Goal: Task Accomplishment & Management: Manage account settings

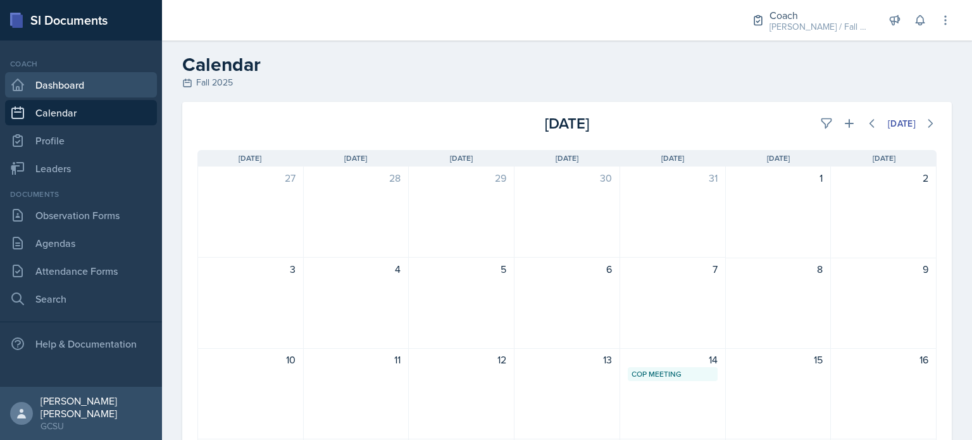
click at [108, 80] on link "Dashboard" at bounding box center [81, 84] width 152 height 25
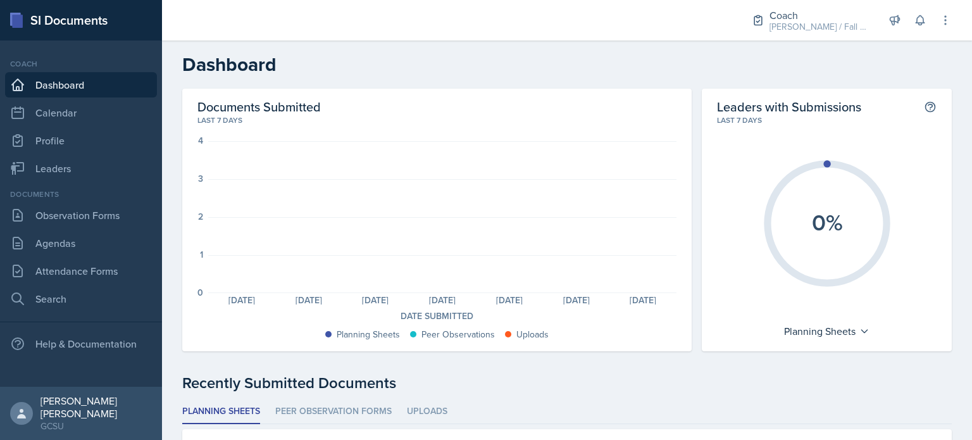
scroll to position [99, 0]
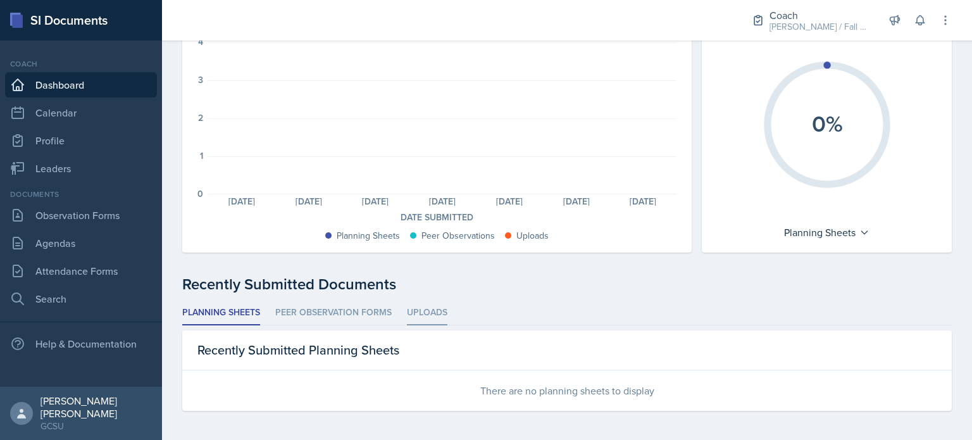
click at [430, 308] on li "Uploads" at bounding box center [427, 313] width 41 height 25
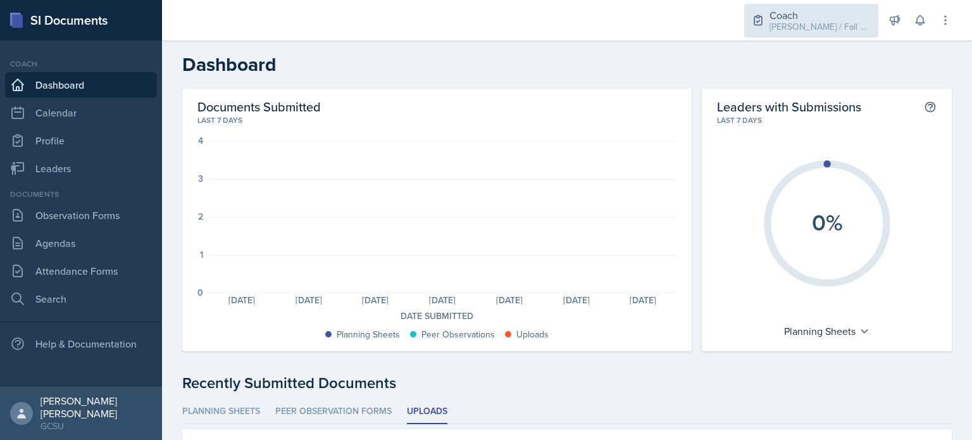
click at [829, 34] on div "Coach [PERSON_NAME] / Fall 2025" at bounding box center [811, 21] width 134 height 34
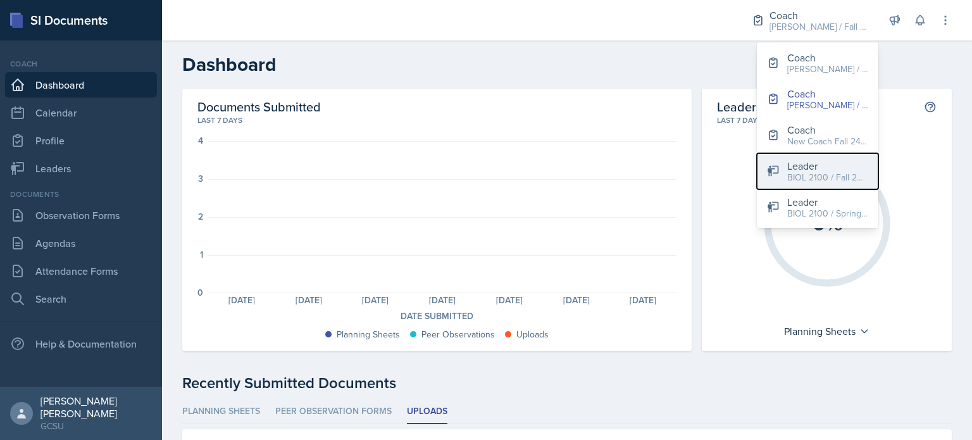
click at [816, 180] on div "BIOL 2100 / Fall 2024" at bounding box center [827, 177] width 81 height 13
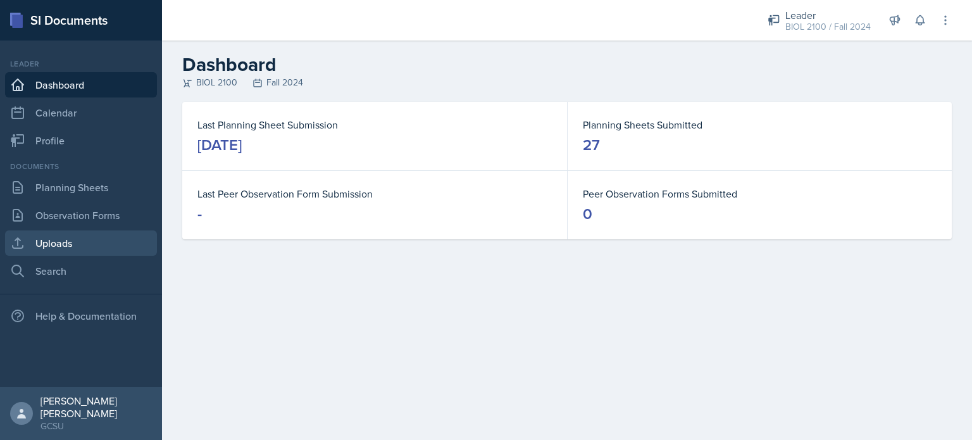
click at [81, 246] on link "Uploads" at bounding box center [81, 242] width 152 height 25
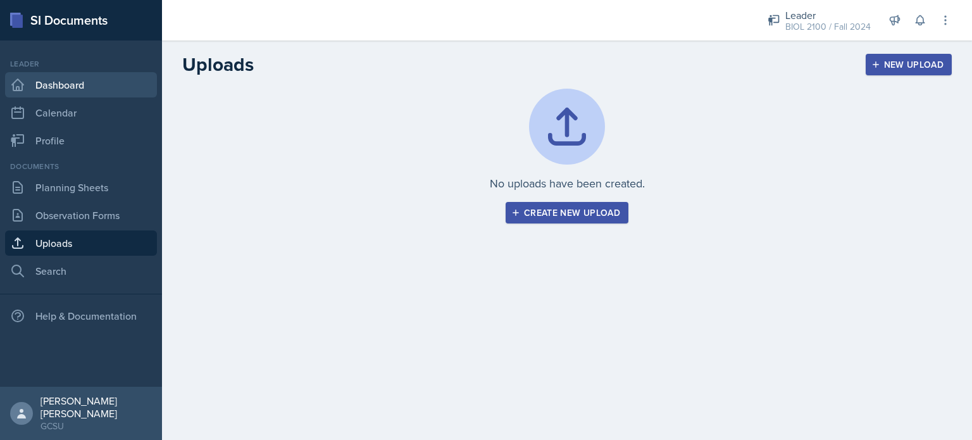
click at [71, 74] on link "Dashboard" at bounding box center [81, 84] width 152 height 25
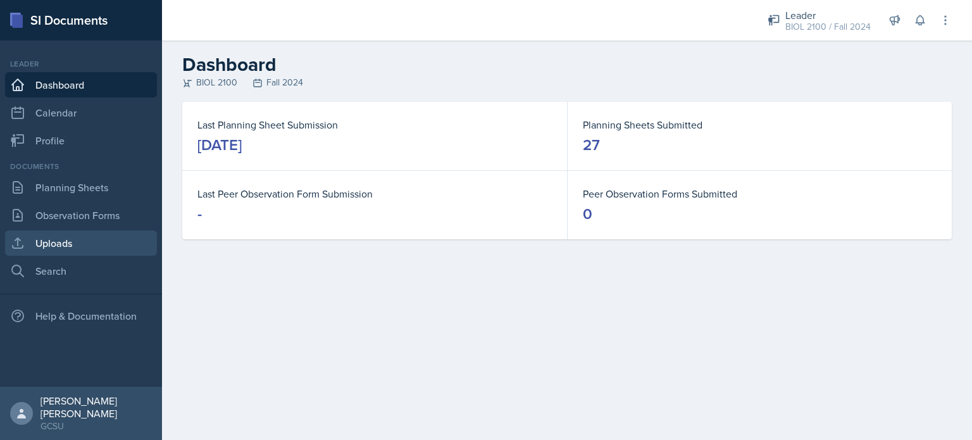
click at [50, 244] on link "Uploads" at bounding box center [81, 242] width 152 height 25
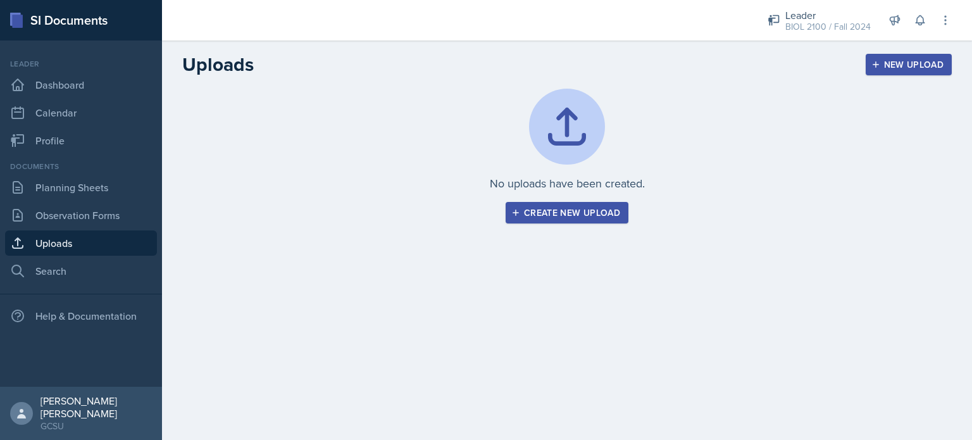
click at [507, 208] on button "Create new upload" at bounding box center [567, 213] width 123 height 22
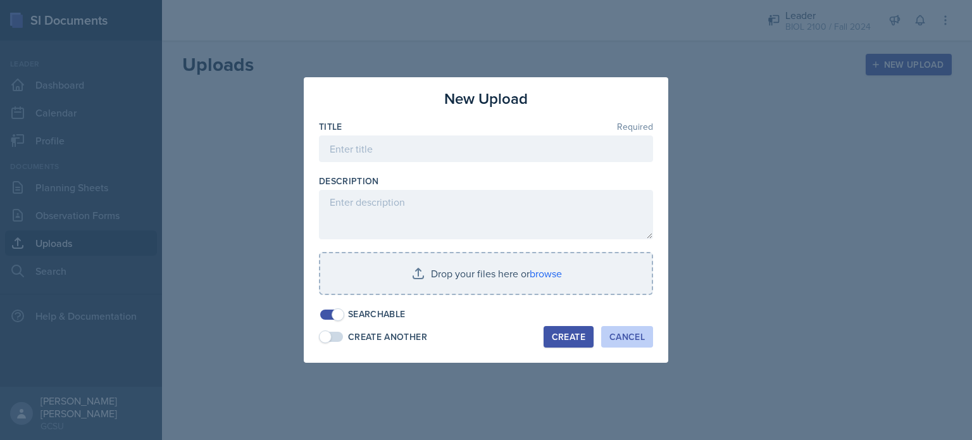
click at [614, 342] on div "Cancel" at bounding box center [626, 337] width 35 height 10
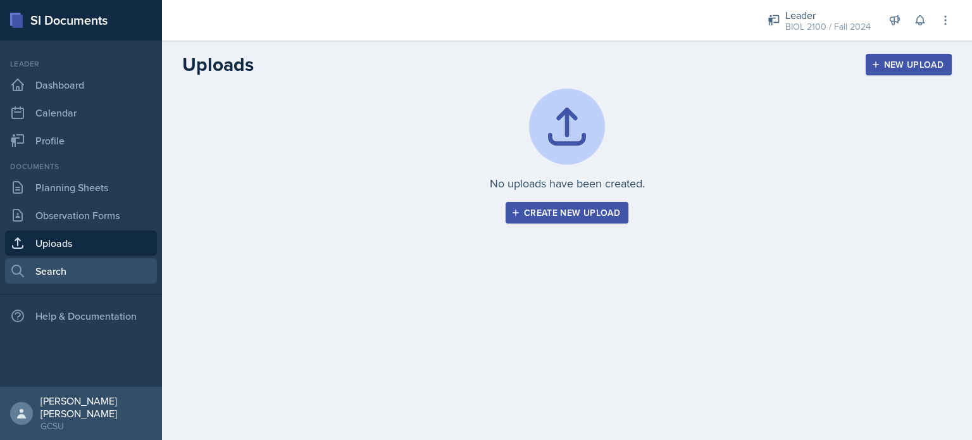
click at [101, 276] on link "Search" at bounding box center [81, 270] width 152 height 25
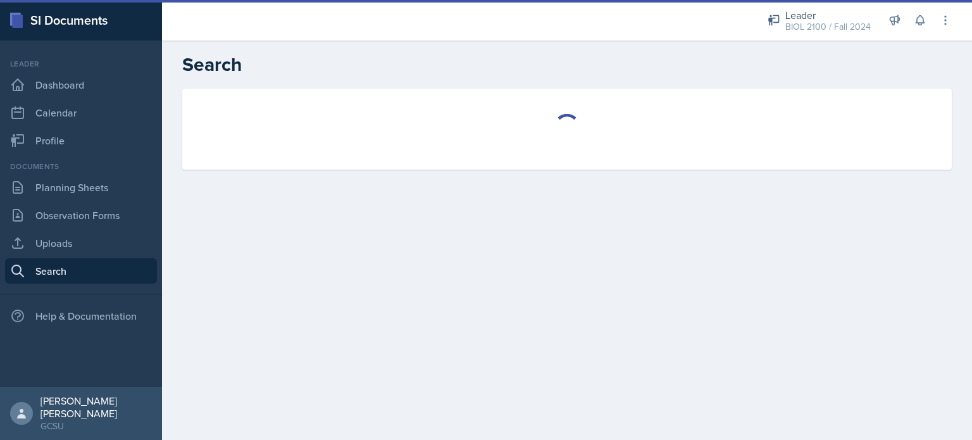
select select "all"
select select "1"
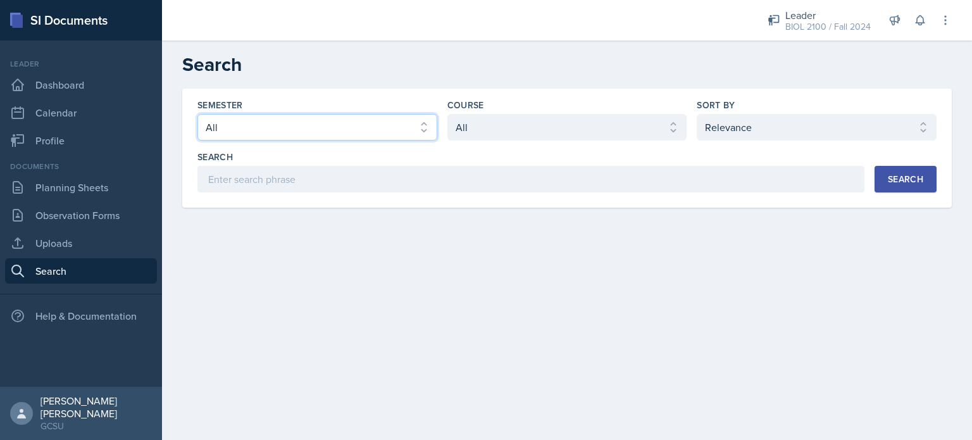
click at [253, 134] on select "Select semester All Fall 2025 Spring 2025 Fall 2024 Spring 2024 Fall 2023 Sprin…" at bounding box center [317, 127] width 240 height 27
click at [197, 114] on select "Select semester All Fall 2025 Spring 2025 Fall 2024 Spring 2024 Fall 2023 Sprin…" at bounding box center [317, 127] width 240 height 27
click at [467, 130] on select "Select course All ACCT 3101 ACCT 3102 ASTR 1000 BIOL 1100 BIOL 1107 BIOL 1108 B…" at bounding box center [567, 127] width 240 height 27
select select "f563b5ee-2306-4600-b49e-4e785f6b30e5"
click at [447, 114] on select "Select course All ACCT 3101 ACCT 3102 ASTR 1000 BIOL 1100 BIOL 1107 BIOL 1108 B…" at bounding box center [567, 127] width 240 height 27
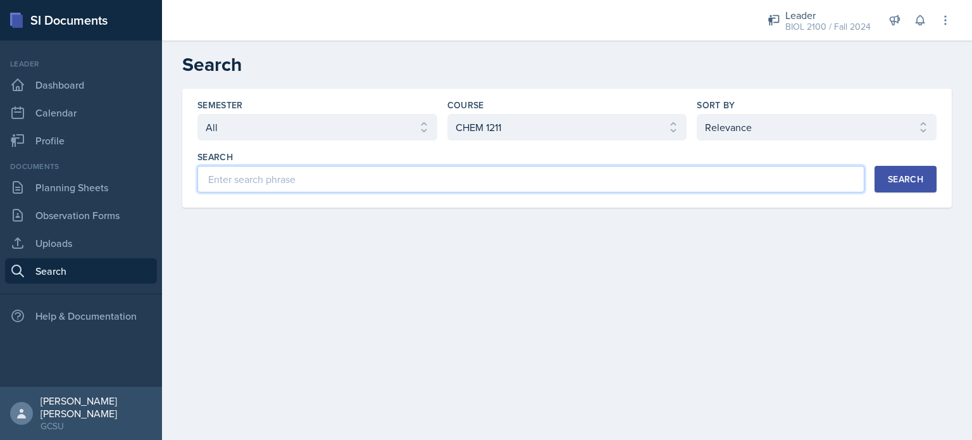
click at [768, 184] on input at bounding box center [530, 179] width 667 height 27
type input "Significant Figures"
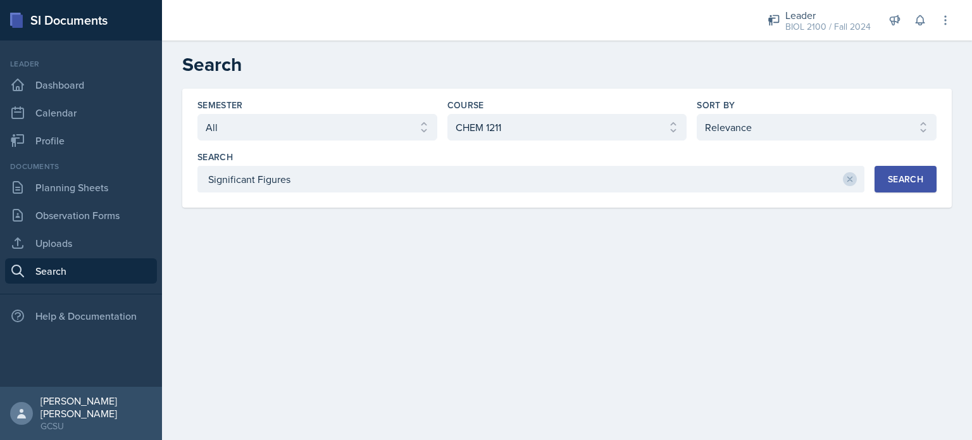
click at [919, 190] on button "Search" at bounding box center [906, 179] width 62 height 27
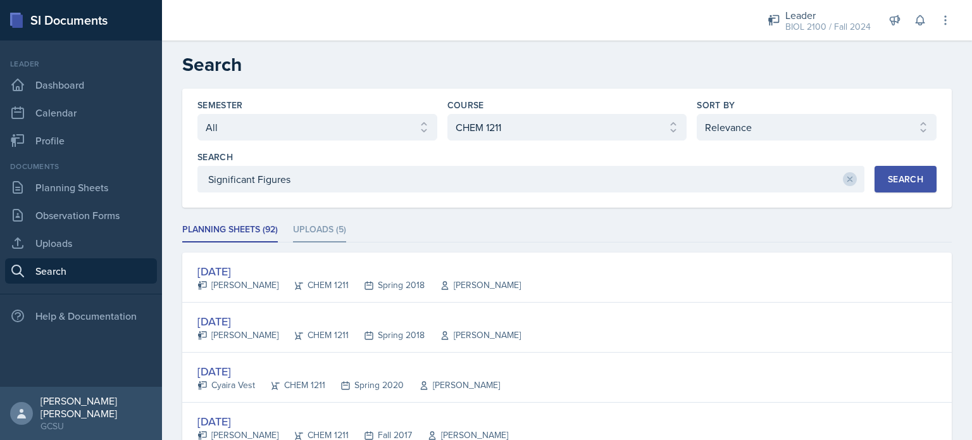
click at [295, 227] on li "Uploads (5)" at bounding box center [319, 230] width 53 height 25
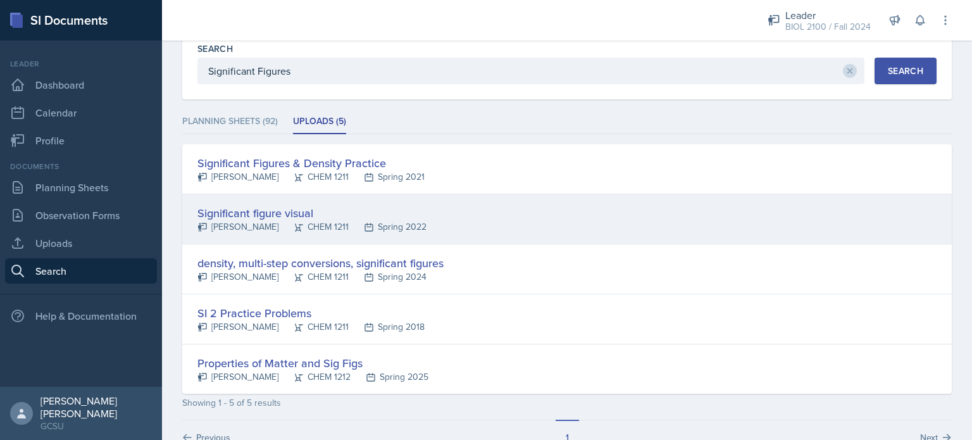
scroll to position [109, 0]
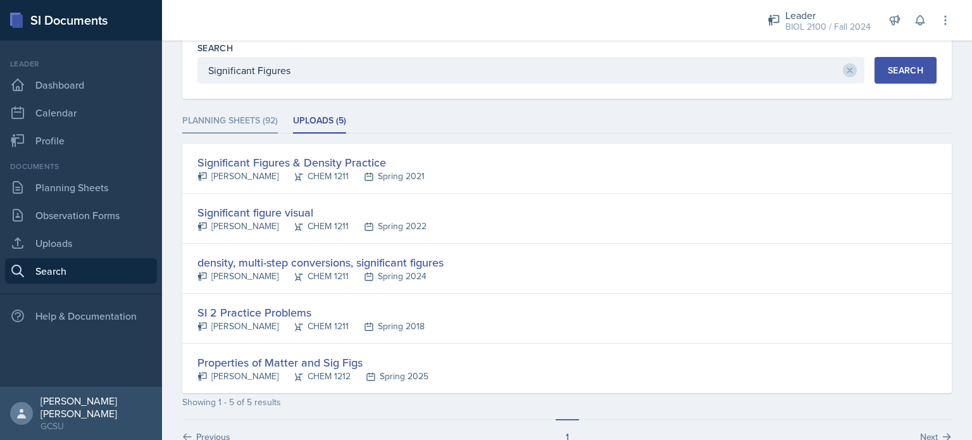
click at [248, 115] on li "Planning Sheets (92)" at bounding box center [230, 121] width 96 height 25
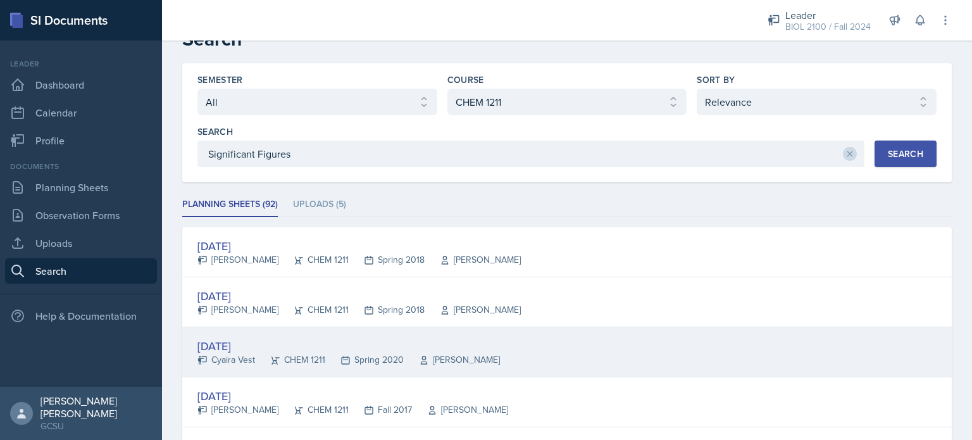
scroll to position [0, 0]
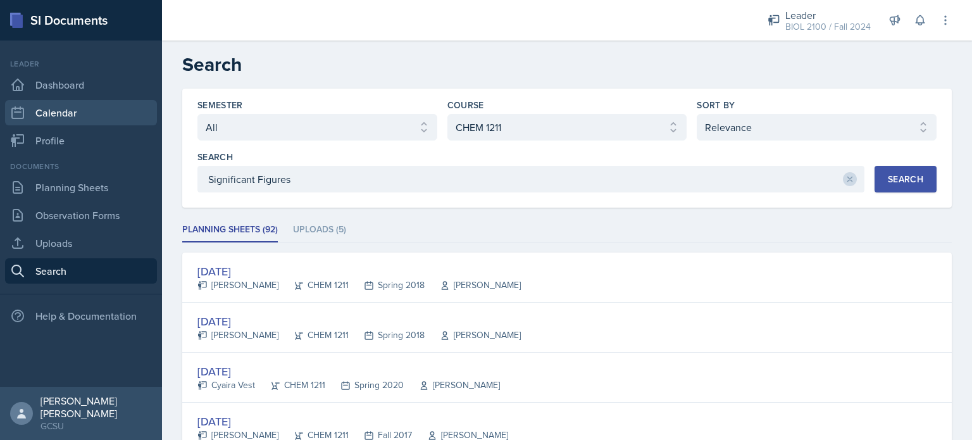
click at [85, 120] on link "Calendar" at bounding box center [81, 112] width 152 height 25
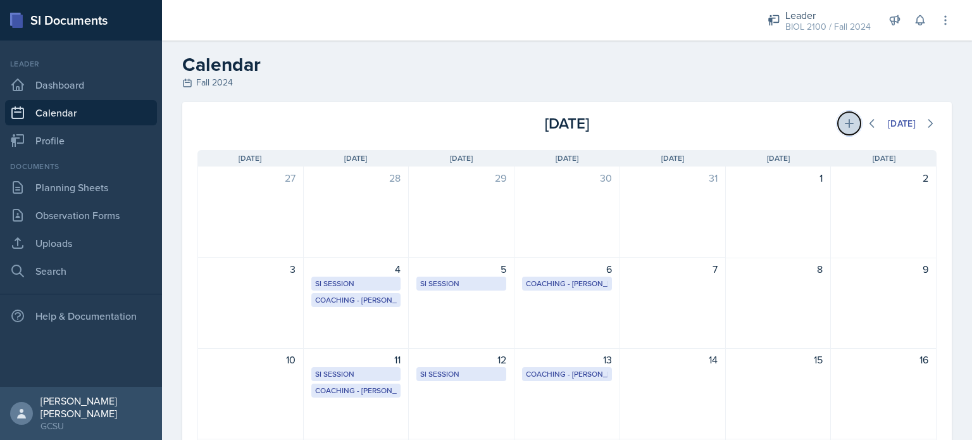
click at [843, 120] on icon at bounding box center [849, 123] width 13 height 13
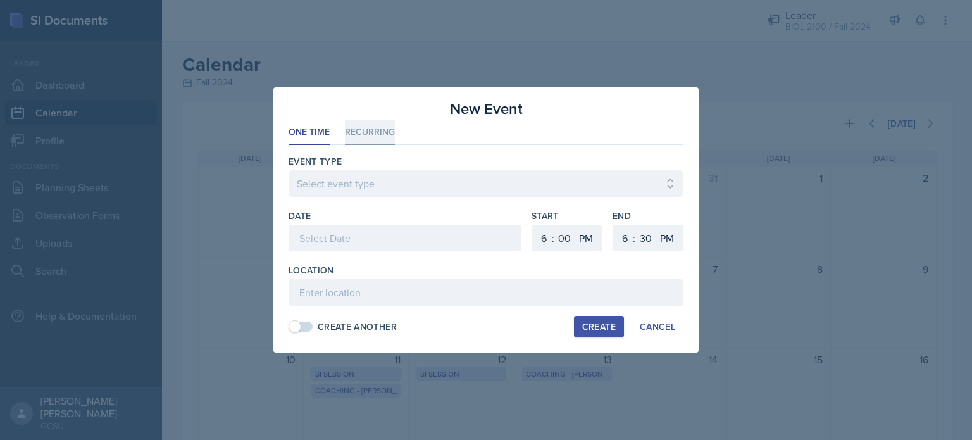
click at [377, 133] on li "Recurring" at bounding box center [370, 132] width 50 height 25
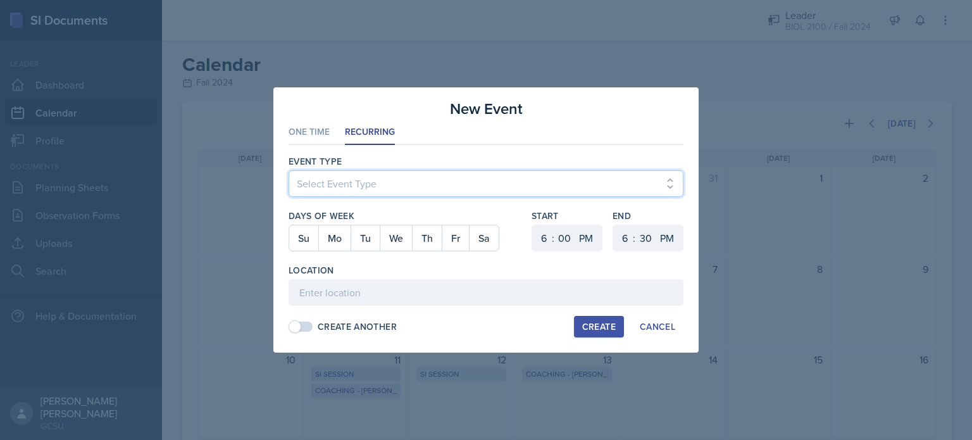
click at [300, 182] on select "Select Event Type Leader Training New Calendar Event SI Session" at bounding box center [486, 183] width 395 height 27
click at [366, 180] on select "Select Event Type Leader Training New Calendar Event SI Session" at bounding box center [486, 183] width 395 height 27
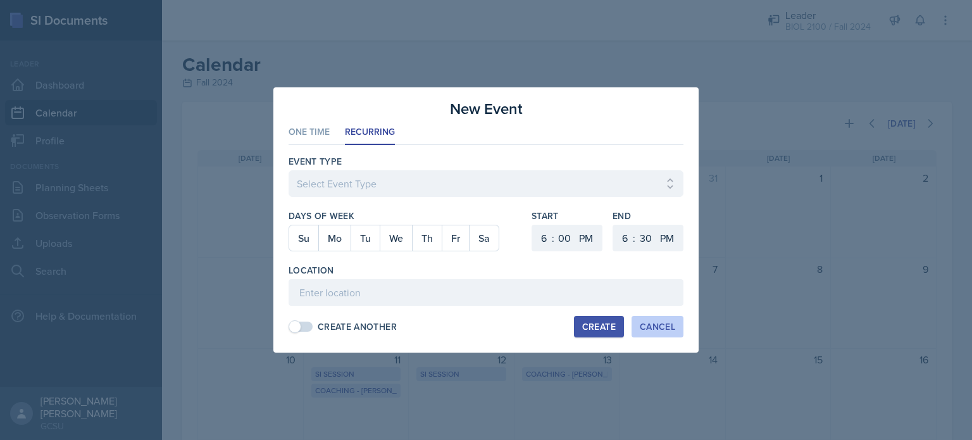
click at [665, 334] on button "Cancel" at bounding box center [658, 327] width 52 height 22
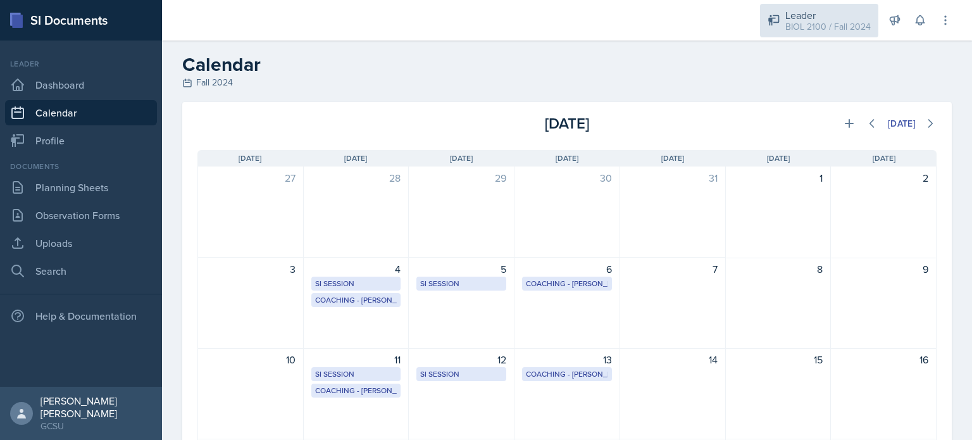
click at [840, 30] on div "BIOL 2100 / Fall 2024" at bounding box center [827, 26] width 85 height 13
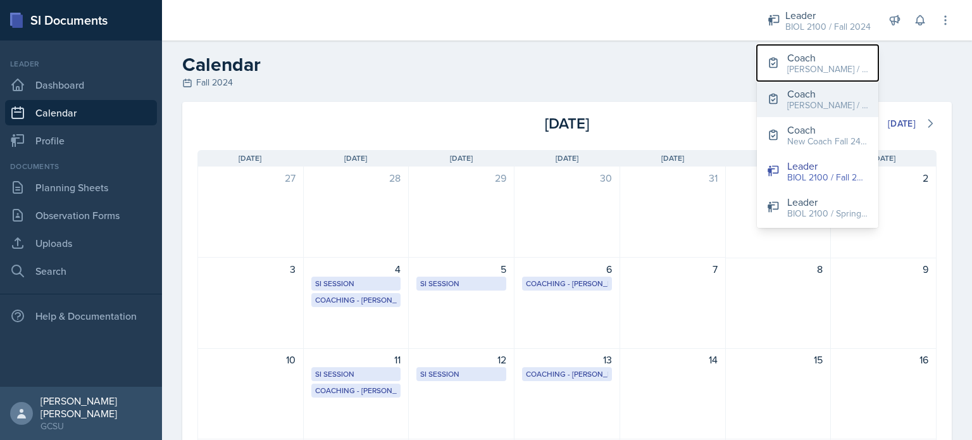
drag, startPoint x: 831, startPoint y: 54, endPoint x: 830, endPoint y: 107, distance: 52.5
click at [830, 107] on div "Coach [PERSON_NAME] / Spring 2025 Coach [PERSON_NAME] / Fall 2025 Coach New Coa…" at bounding box center [818, 134] width 122 height 185
click at [830, 107] on div "[PERSON_NAME] / Fall 2025" at bounding box center [827, 105] width 81 height 13
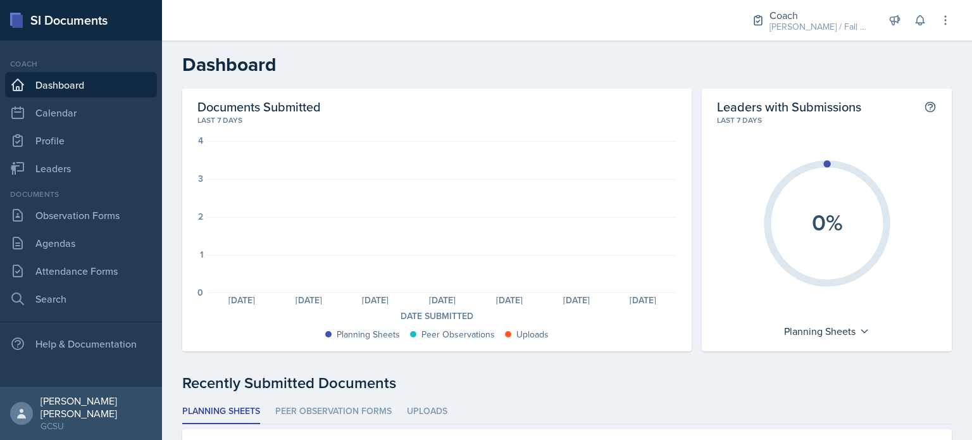
scroll to position [99, 0]
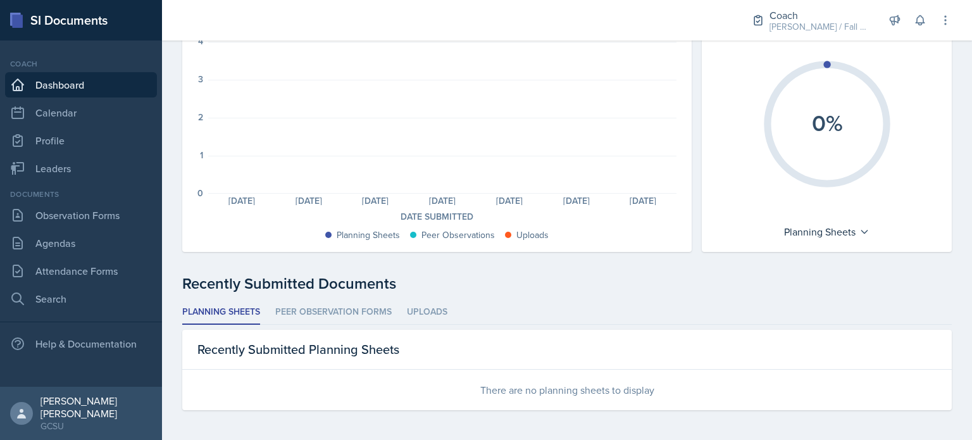
click at [5, 262] on link "Attendance Forms" at bounding box center [81, 270] width 152 height 25
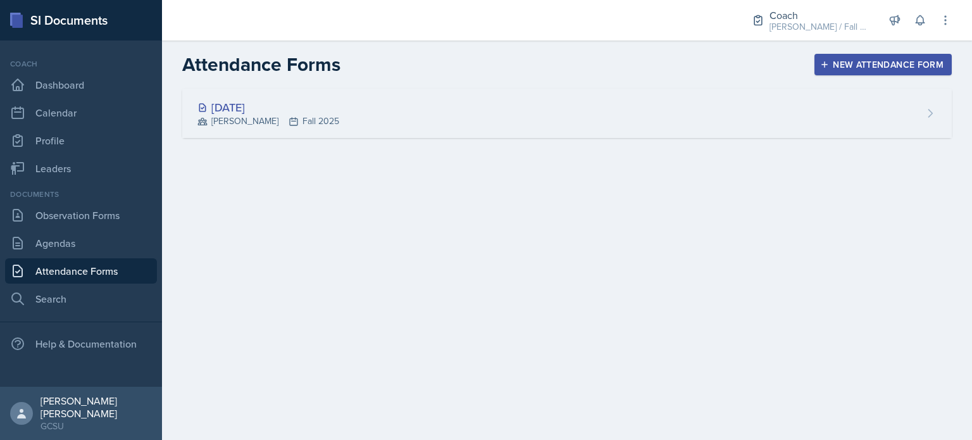
click at [323, 92] on div "[DATE] [PERSON_NAME] Fall 2025" at bounding box center [567, 113] width 770 height 49
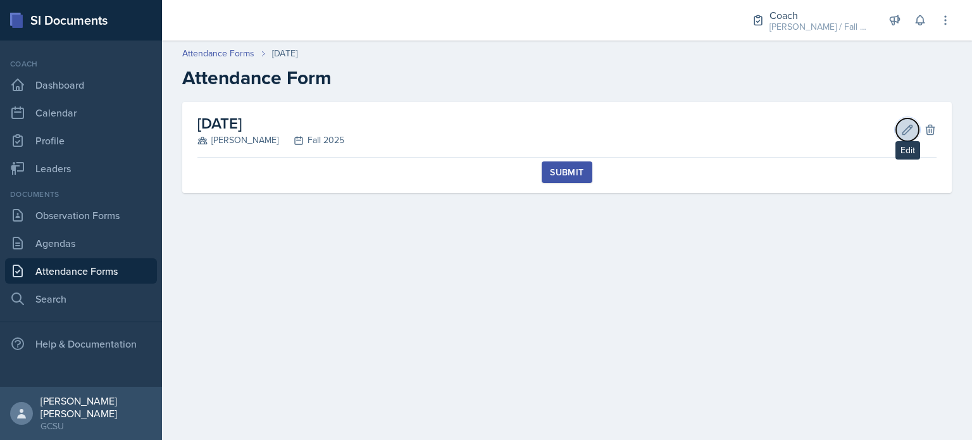
click at [905, 128] on icon at bounding box center [907, 129] width 13 height 13
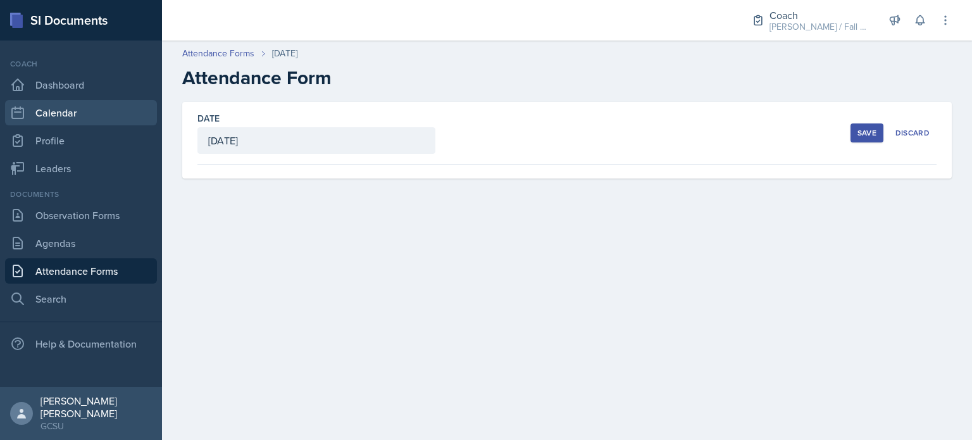
click at [47, 104] on link "Calendar" at bounding box center [81, 112] width 152 height 25
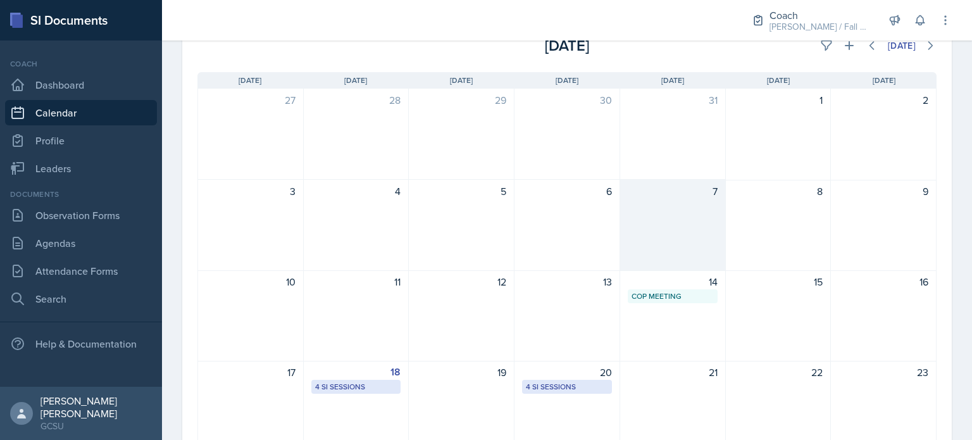
scroll to position [58, 0]
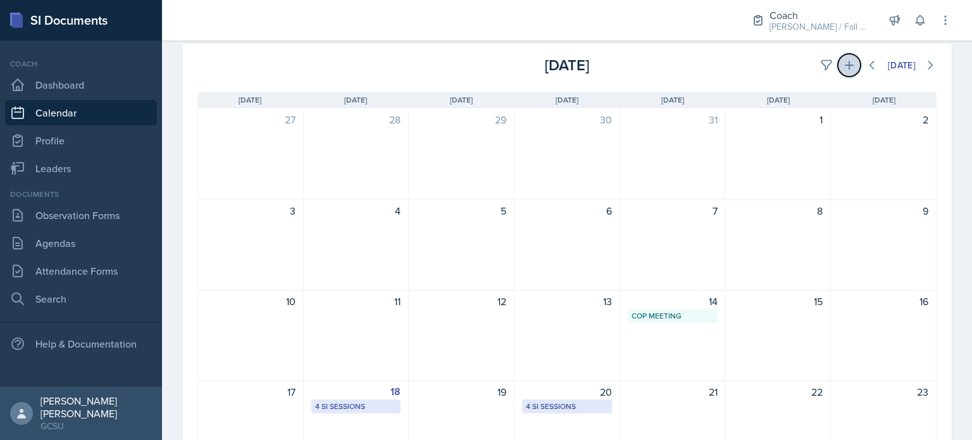
click at [838, 58] on button at bounding box center [849, 65] width 23 height 23
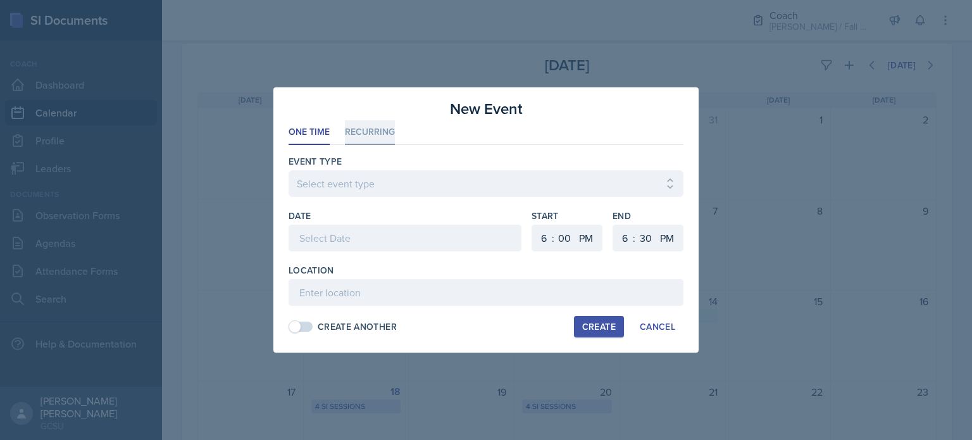
click at [379, 132] on li "Recurring" at bounding box center [370, 132] width 50 height 25
click at [648, 323] on div "Cancel" at bounding box center [657, 327] width 35 height 10
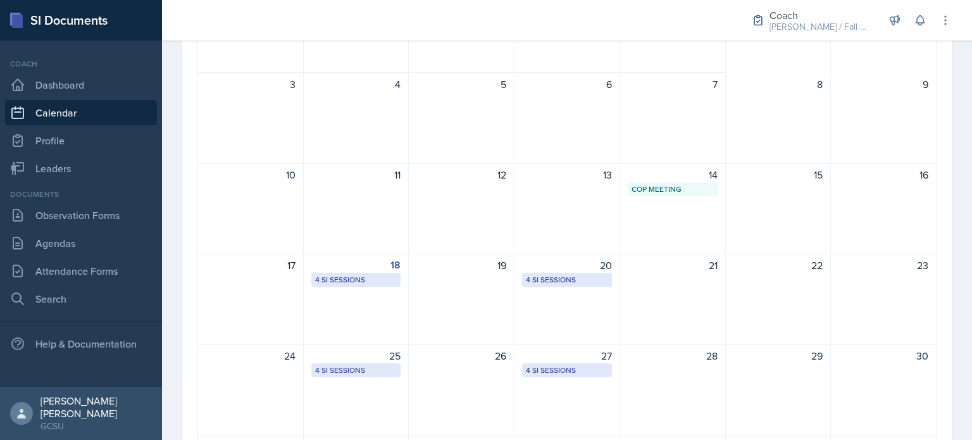
scroll to position [316, 0]
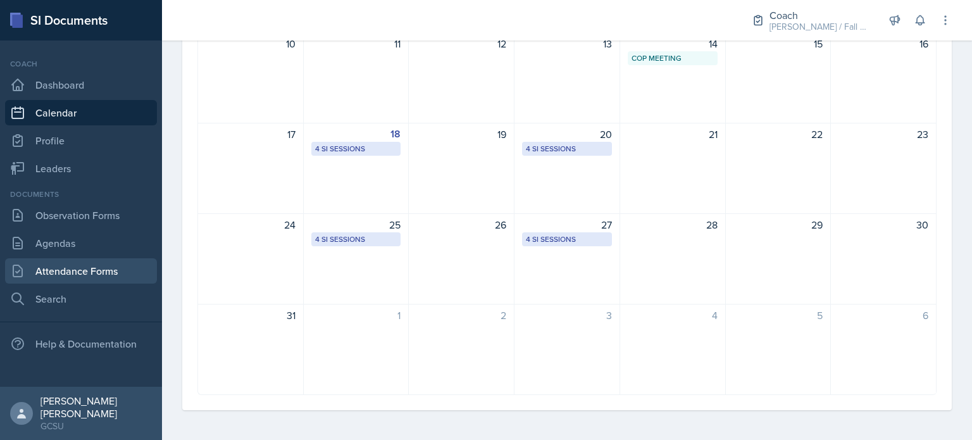
click at [5, 261] on link "Attendance Forms" at bounding box center [81, 270] width 152 height 25
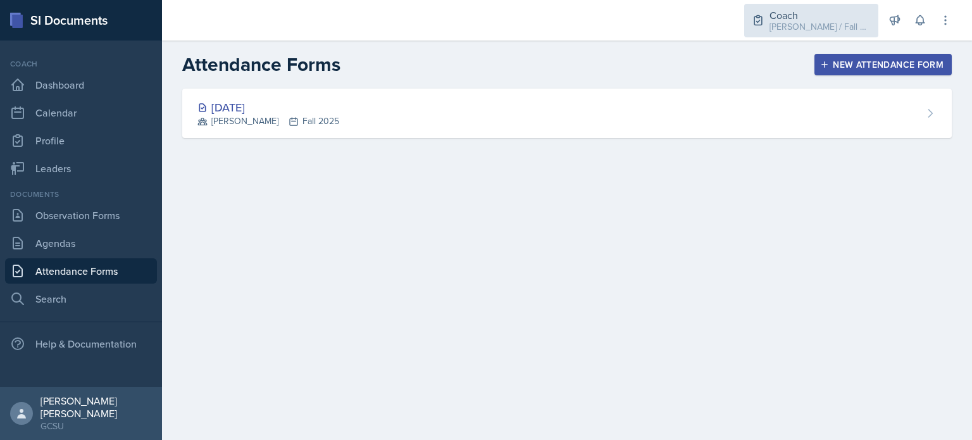
click at [827, 27] on div "[PERSON_NAME] / Fall 2025" at bounding box center [820, 26] width 101 height 13
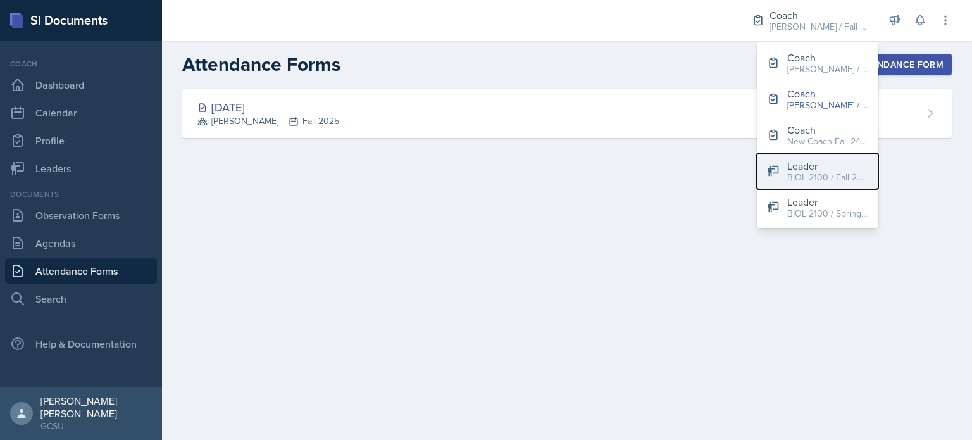
click at [808, 166] on div "Leader" at bounding box center [827, 165] width 81 height 15
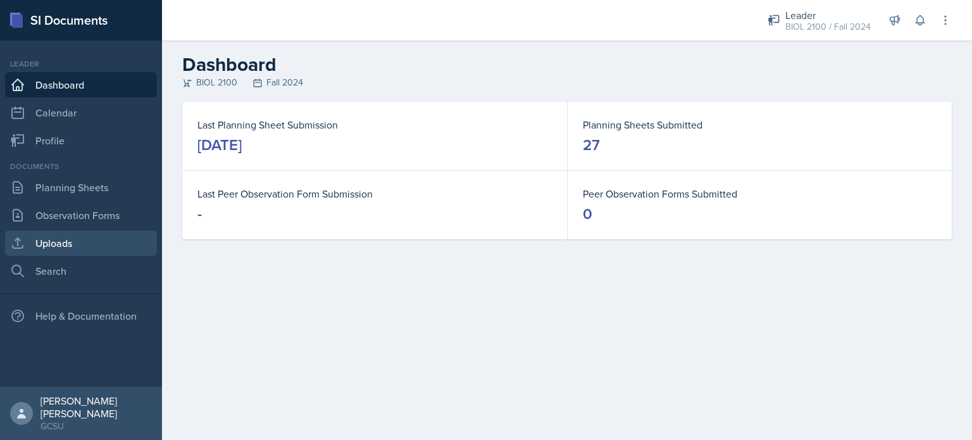
click at [89, 244] on link "Uploads" at bounding box center [81, 242] width 152 height 25
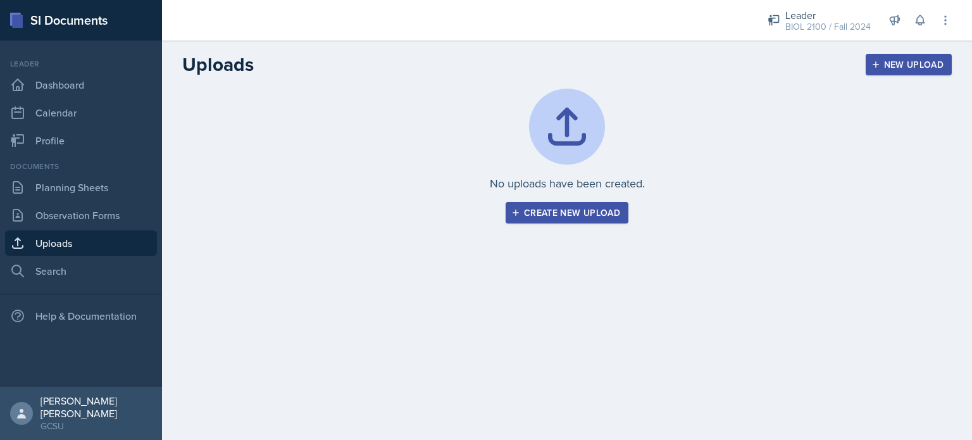
click at [567, 216] on div "Create new upload" at bounding box center [567, 213] width 106 height 10
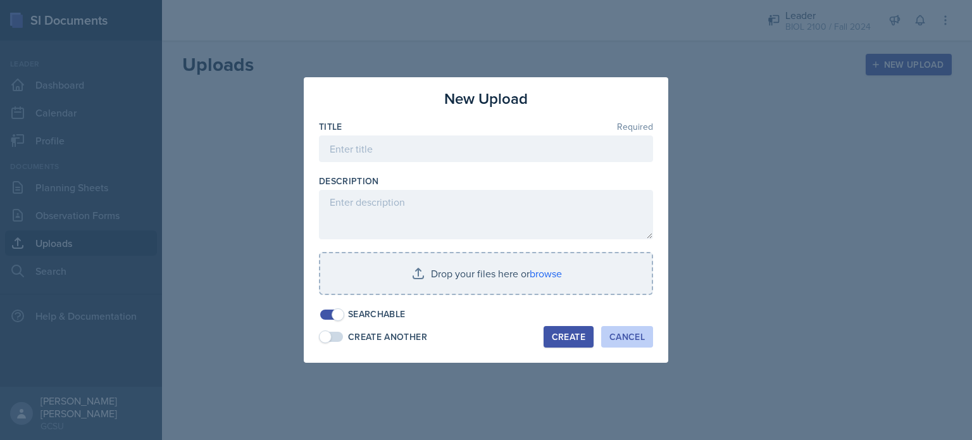
click at [623, 336] on div "Cancel" at bounding box center [626, 337] width 35 height 10
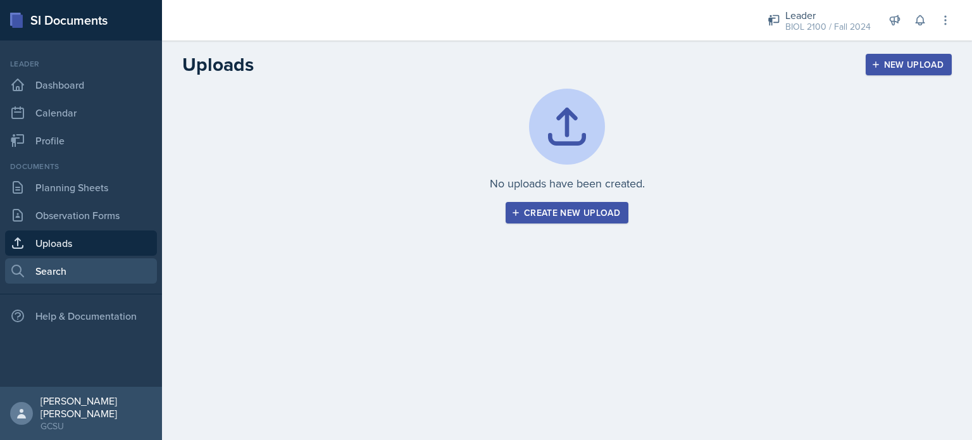
click at [39, 266] on link "Search" at bounding box center [81, 270] width 152 height 25
select select "all"
select select "1"
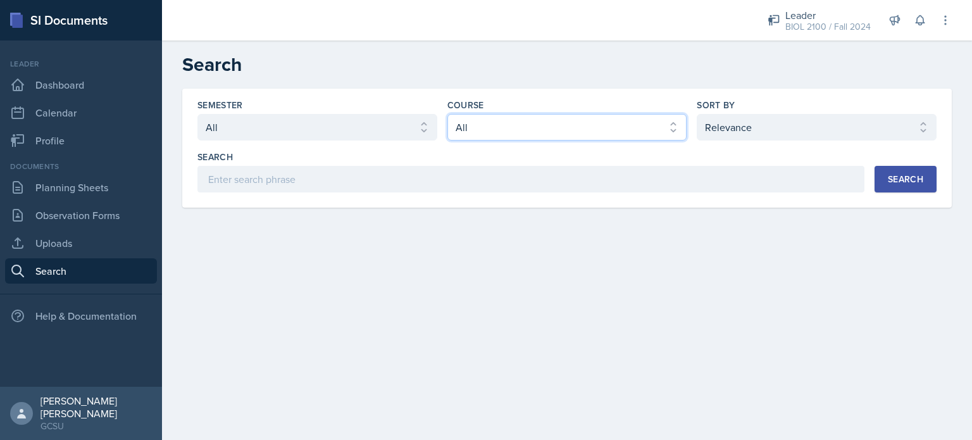
click at [466, 130] on select "Select course All ACCT 3101 ACCT 3102 ASTR 1000 BIOL 1100 BIOL 1107 BIOL 1108 B…" at bounding box center [567, 127] width 240 height 27
select select "5687ebe7-0029-4f91-85b7-4eb85b843e3b"
click at [447, 114] on select "Select course All ACCT 3101 ACCT 3102 ASTR 1000 BIOL 1100 BIOL 1107 BIOL 1108 B…" at bounding box center [567, 127] width 240 height 27
click at [894, 178] on div "Search" at bounding box center [905, 179] width 35 height 10
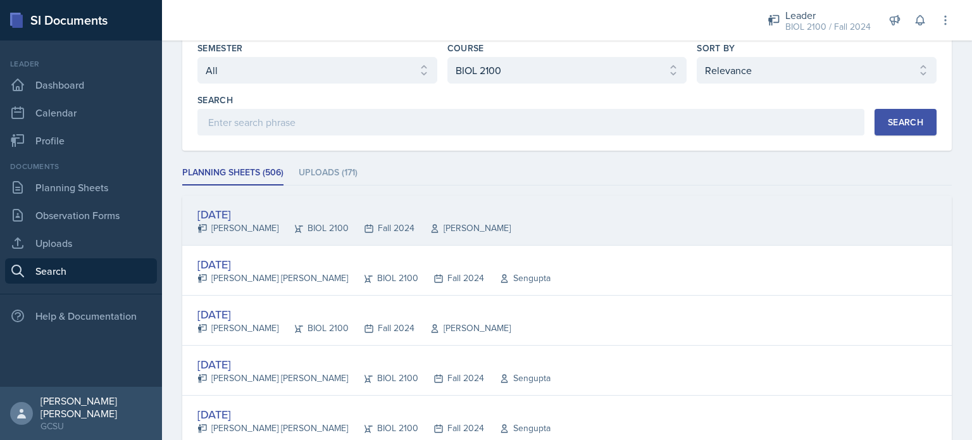
scroll to position [56, 0]
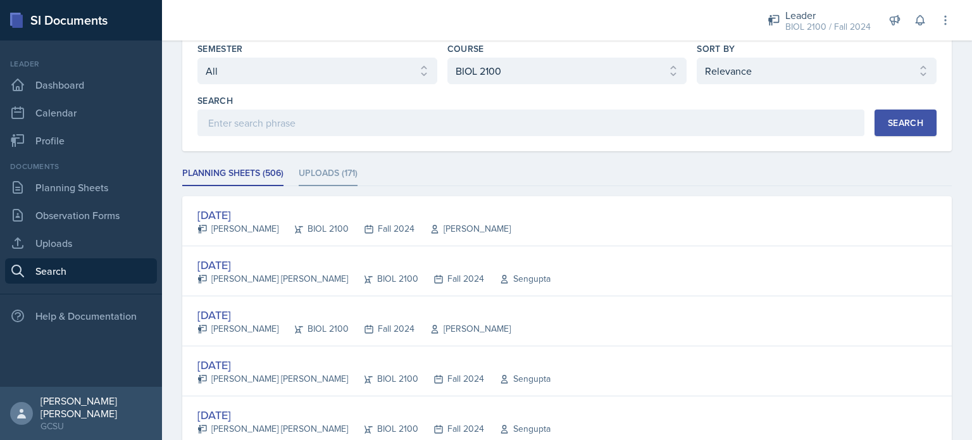
click at [343, 170] on li "Uploads (171)" at bounding box center [328, 173] width 59 height 25
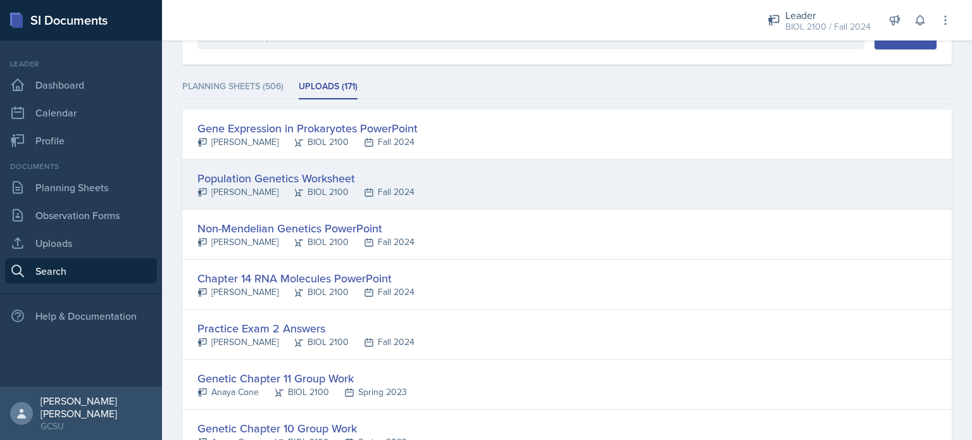
scroll to position [144, 0]
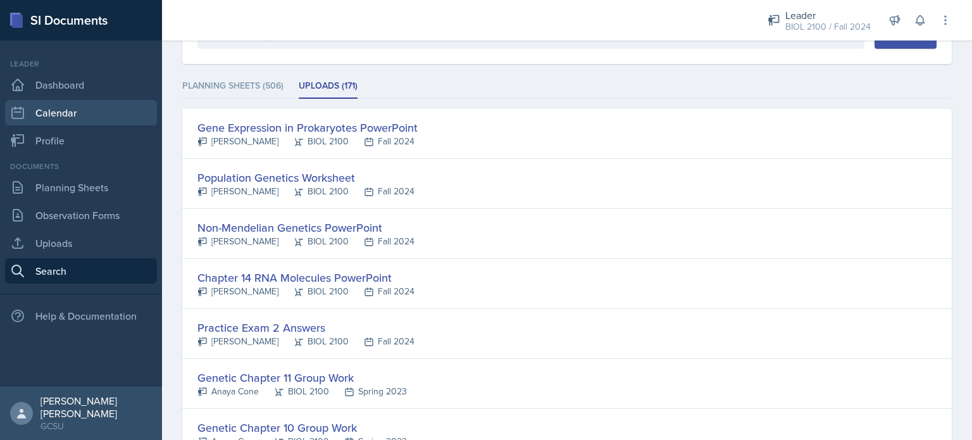
click at [37, 103] on link "Calendar" at bounding box center [81, 112] width 152 height 25
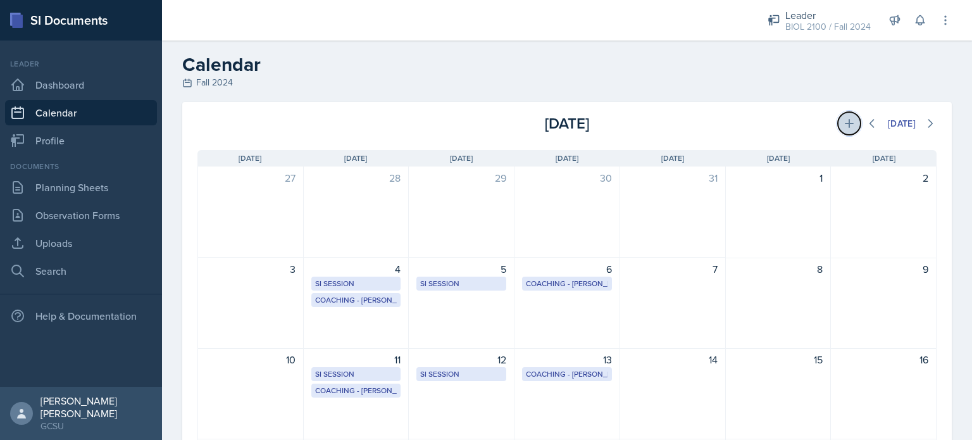
click at [844, 127] on button at bounding box center [849, 123] width 23 height 23
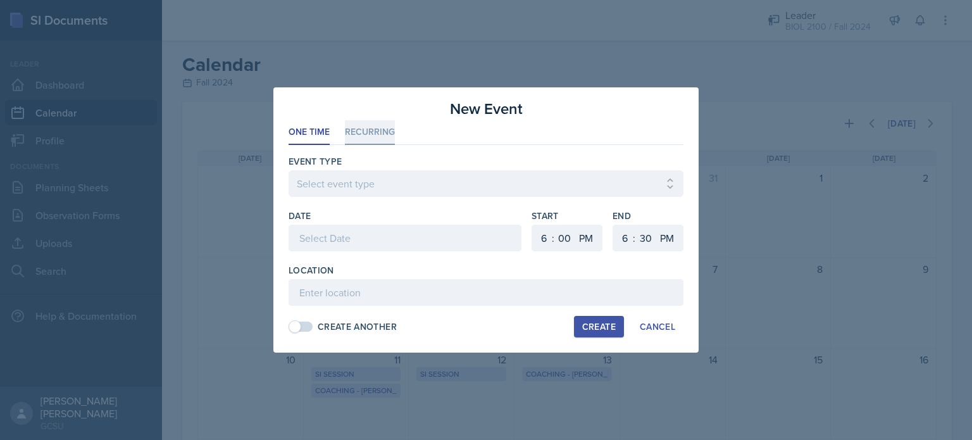
click at [356, 135] on li "Recurring" at bounding box center [370, 132] width 50 height 25
click at [656, 329] on div "Cancel" at bounding box center [657, 327] width 35 height 10
